Goal: Task Accomplishment & Management: Use online tool/utility

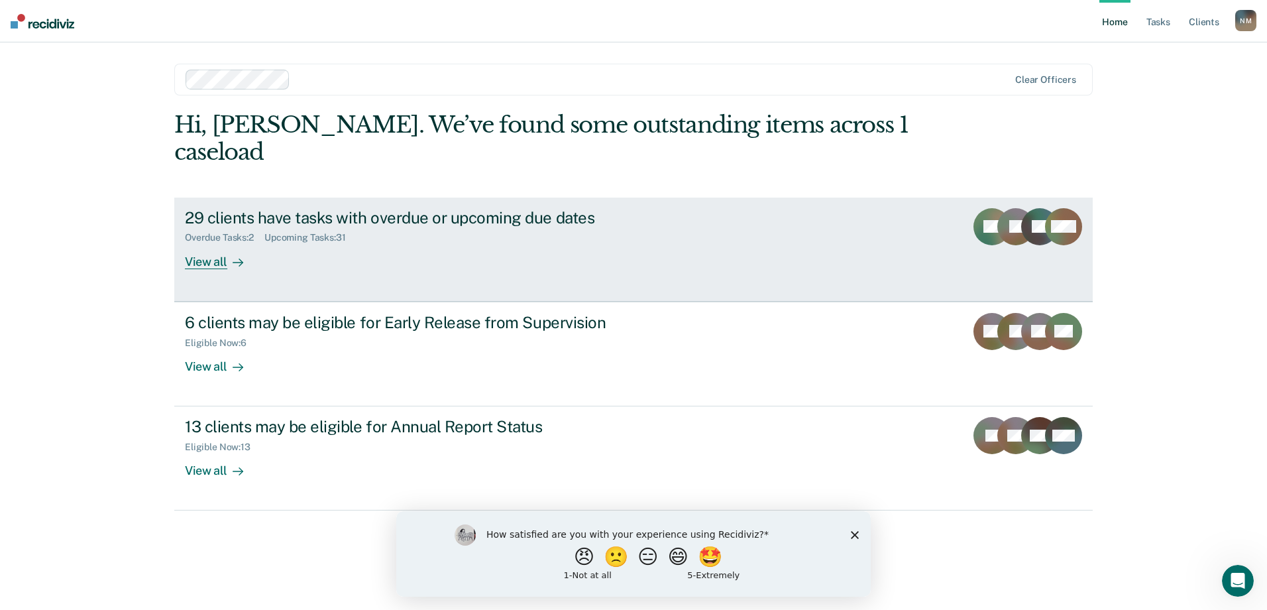
click at [210, 243] on div "View all" at bounding box center [222, 256] width 74 height 26
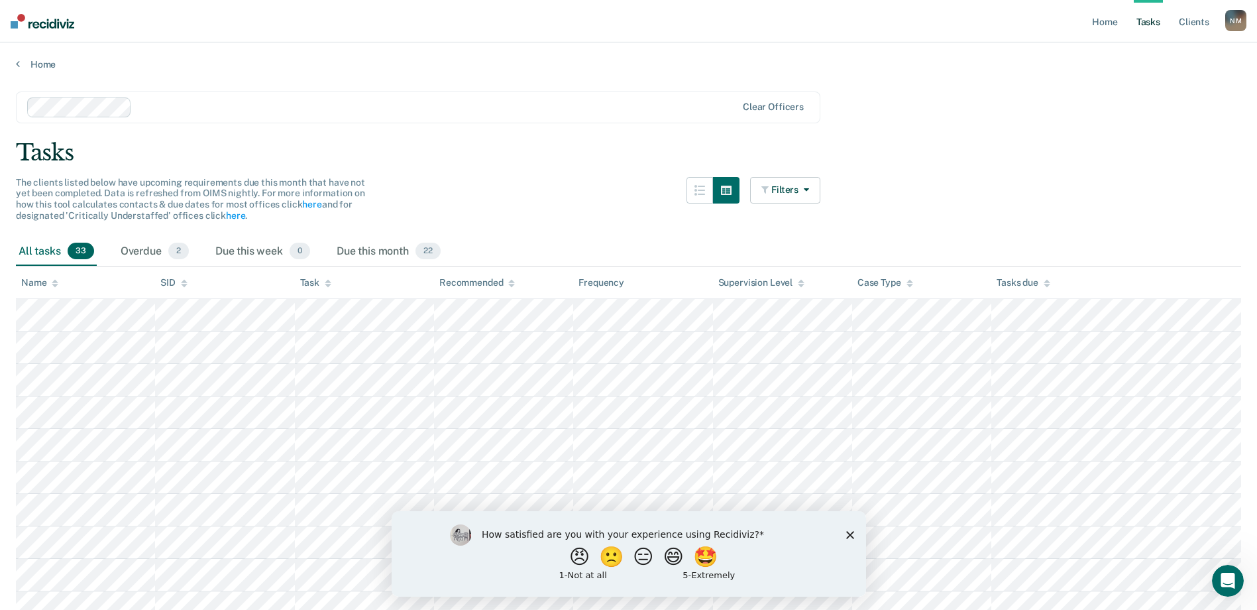
drag, startPoint x: 848, startPoint y: 535, endPoint x: 847, endPoint y: 524, distance: 10.7
click at [847, 535] on polygon "Close survey" at bounding box center [849, 534] width 8 height 8
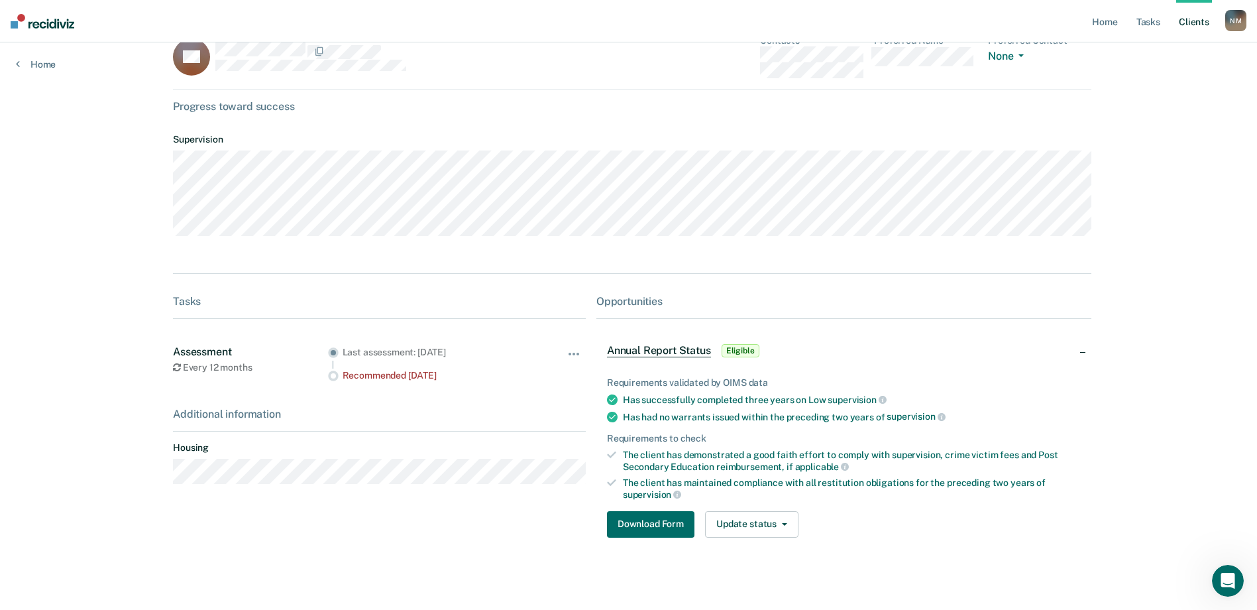
scroll to position [41, 0]
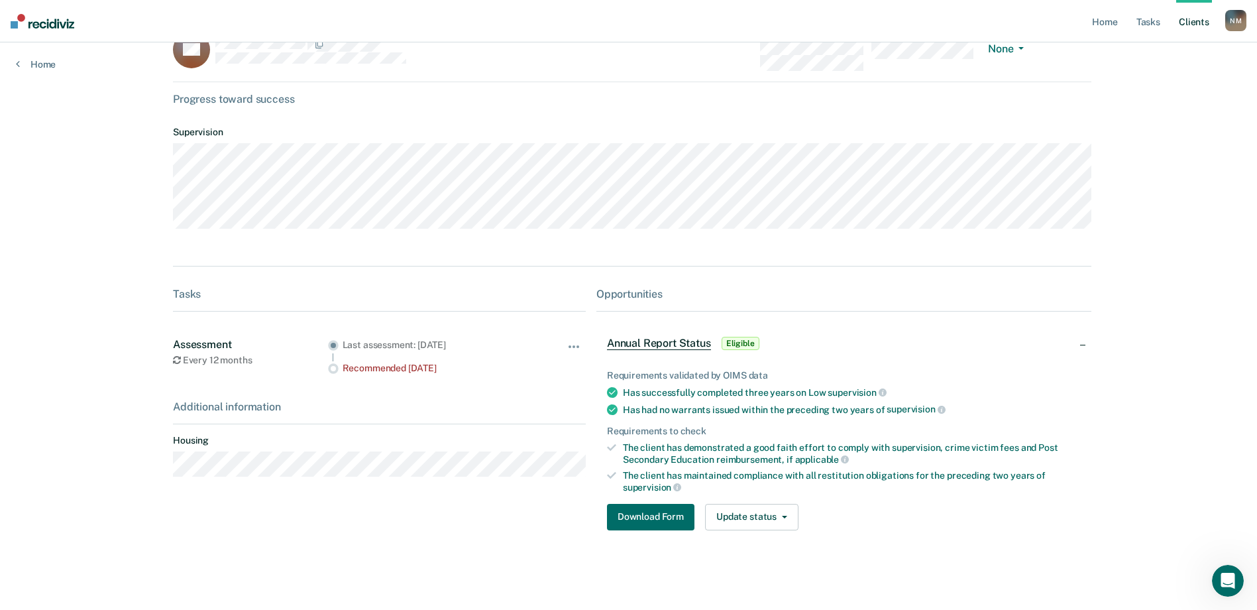
click at [333, 344] on circle at bounding box center [333, 345] width 10 height 10
click at [670, 521] on button "Download Form" at bounding box center [650, 517] width 87 height 27
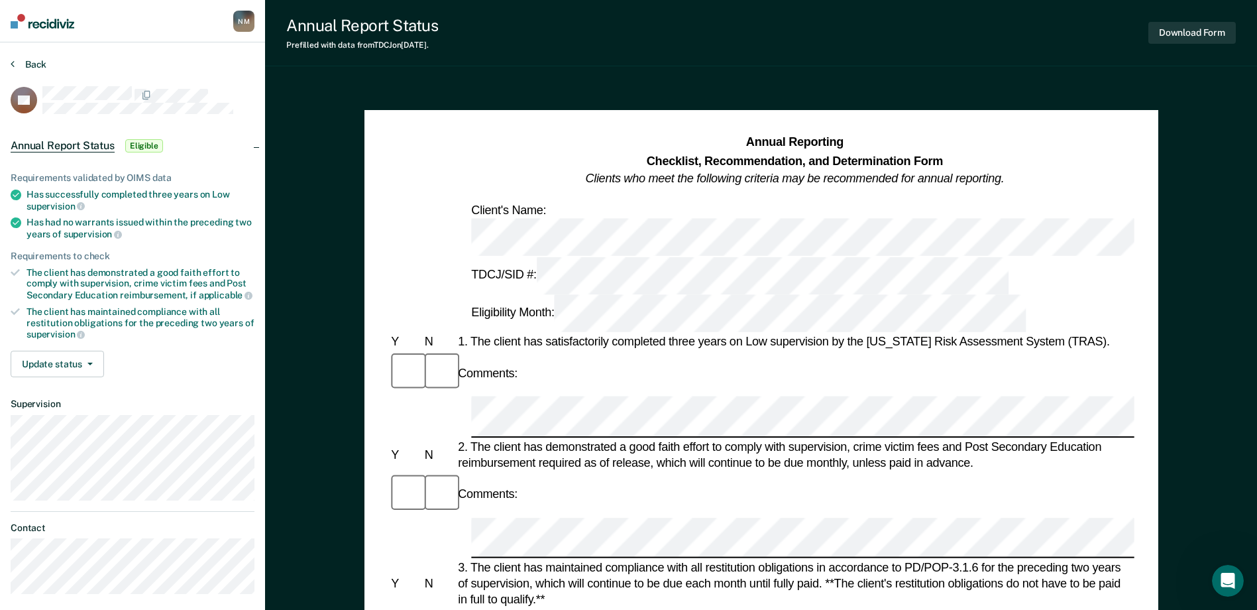
click at [25, 61] on button "Back" at bounding box center [29, 64] width 36 height 12
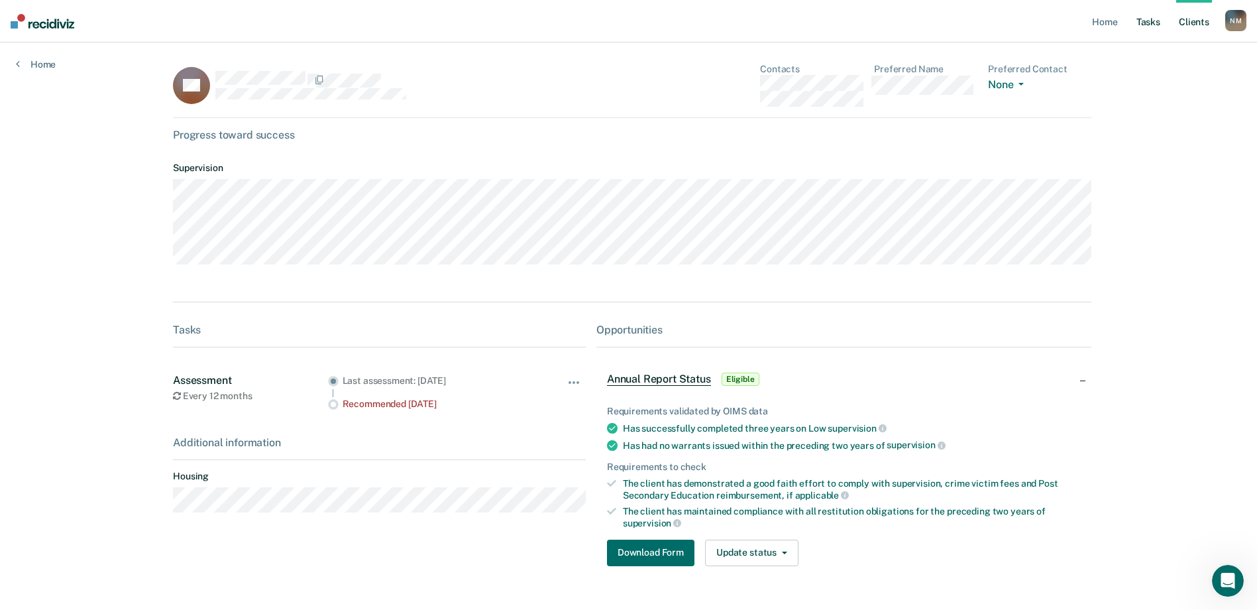
click at [1147, 27] on link "Tasks" at bounding box center [1148, 21] width 29 height 42
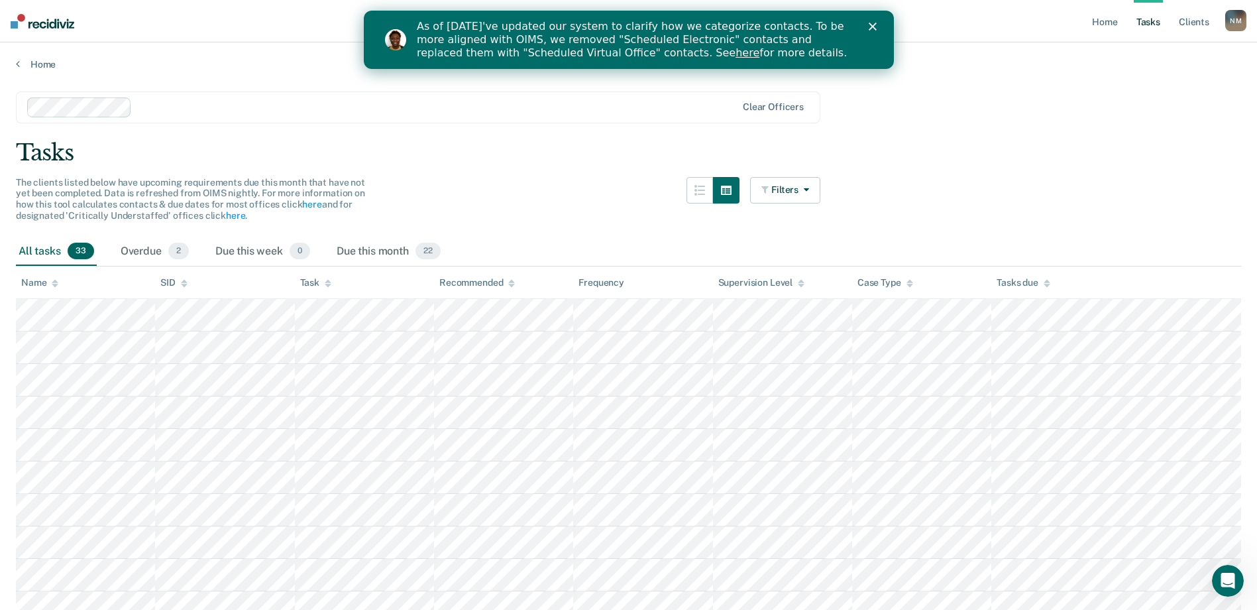
click at [871, 26] on polygon "Close" at bounding box center [872, 27] width 8 height 8
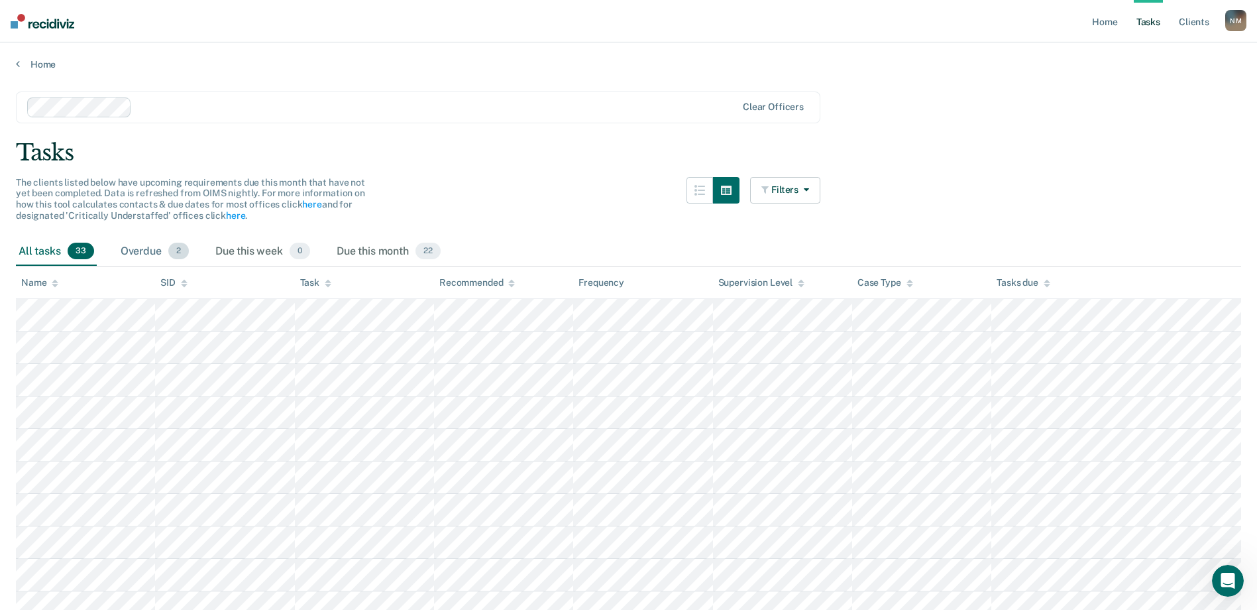
click at [159, 252] on div "Overdue 2" at bounding box center [155, 251] width 74 height 29
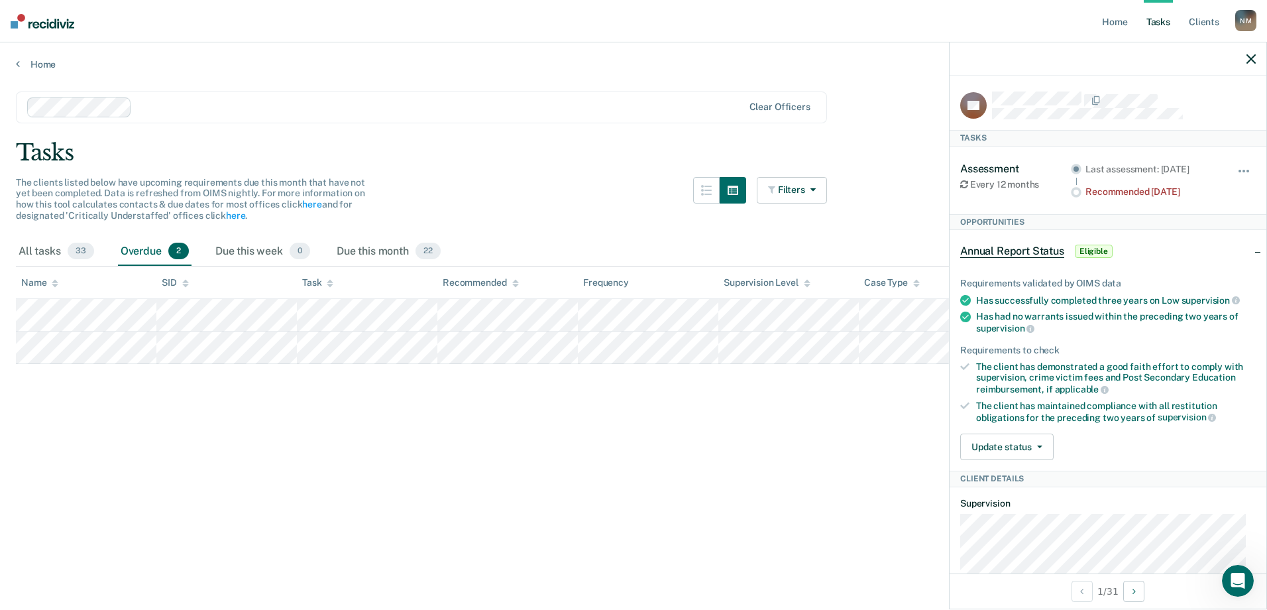
click at [1253, 58] on icon "button" at bounding box center [1250, 58] width 9 height 9
